Goal: Task Accomplishment & Management: Manage account settings

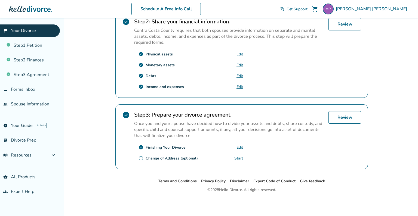
scroll to position [179, 0]
click at [348, 120] on link "Review" at bounding box center [344, 117] width 33 height 13
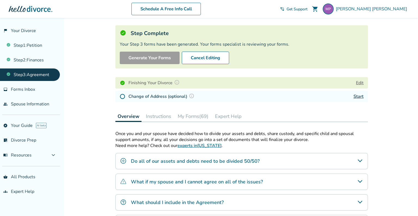
scroll to position [82, 0]
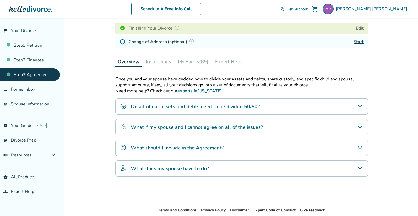
click at [184, 63] on button "My Forms (69)" at bounding box center [192, 61] width 35 height 11
